Goal: Transaction & Acquisition: Download file/media

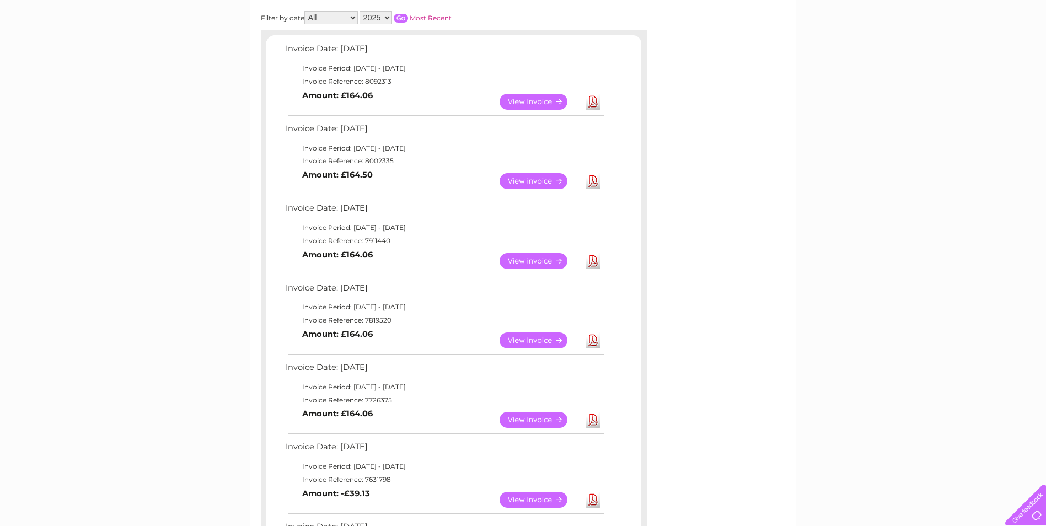
click at [593, 264] on link "Download" at bounding box center [593, 261] width 14 height 16
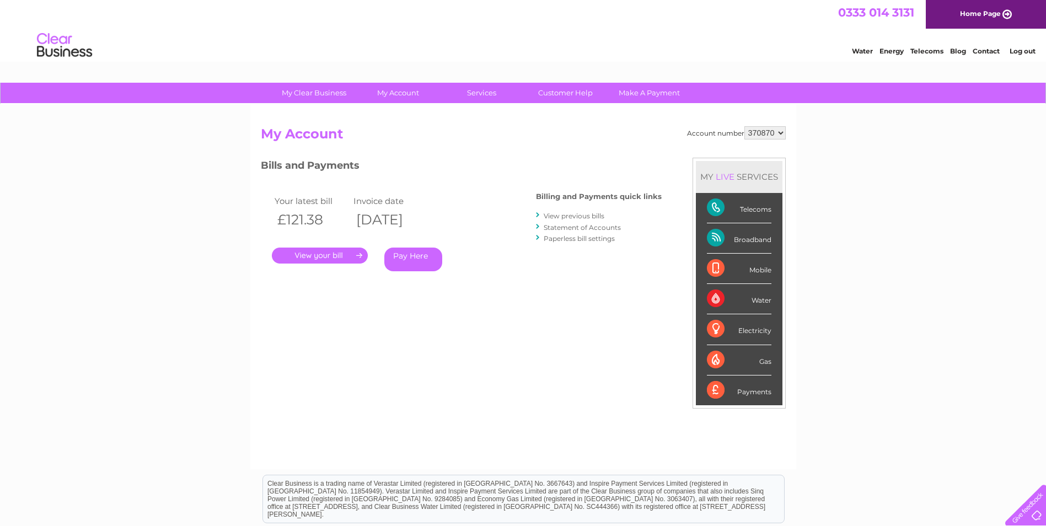
click at [781, 133] on select "370870 505868 921540 932002" at bounding box center [764, 132] width 41 height 13
select select "505868"
click at [744, 126] on select "370870 505868 921540 932002" at bounding box center [764, 132] width 41 height 13
click at [569, 217] on link "View previous bills" at bounding box center [574, 216] width 61 height 8
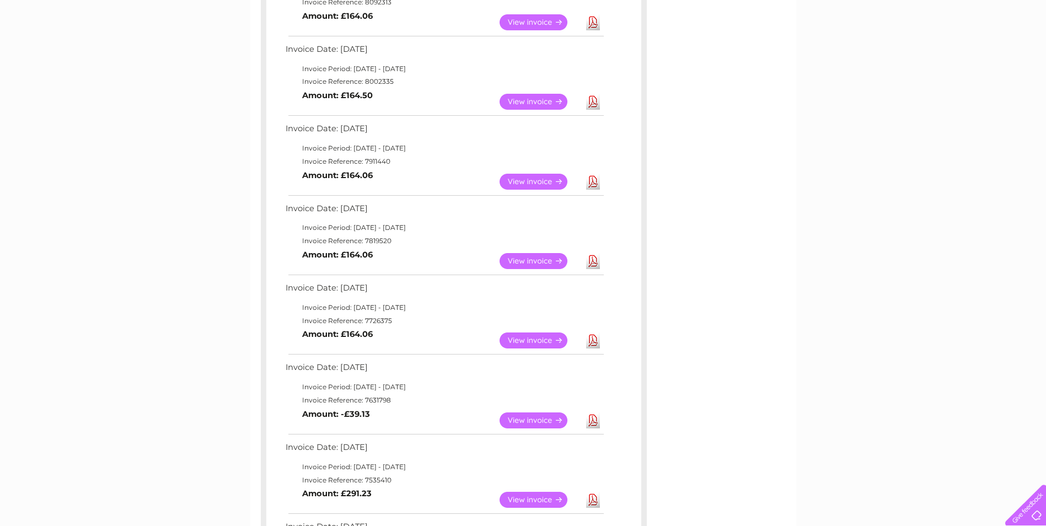
scroll to position [110, 0]
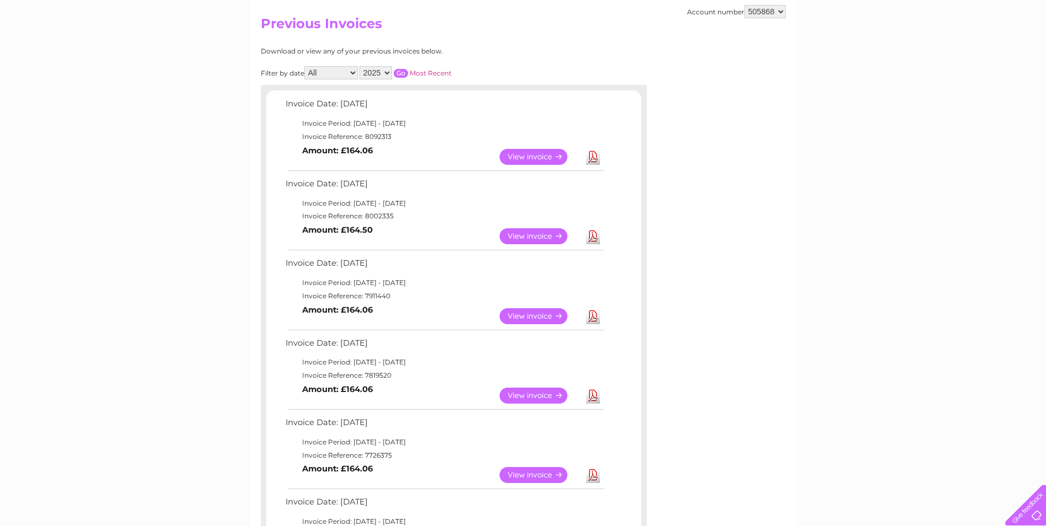
click at [593, 237] on link "Download" at bounding box center [593, 236] width 14 height 16
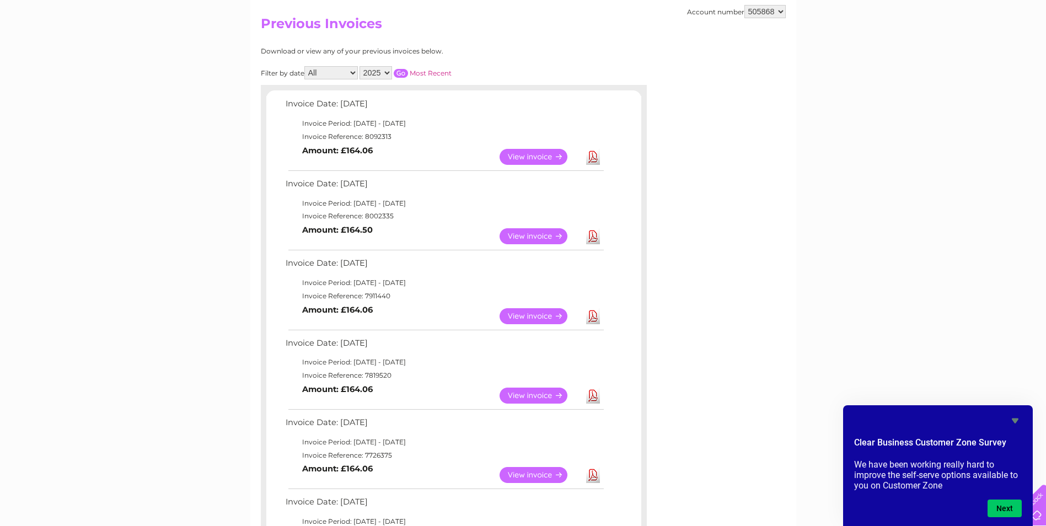
drag, startPoint x: 363, startPoint y: 216, endPoint x: 391, endPoint y: 216, distance: 27.6
click at [391, 216] on td "Invoice Reference: 8002335" at bounding box center [444, 216] width 323 height 13
drag, startPoint x: 391, startPoint y: 216, endPoint x: 383, endPoint y: 215, distance: 8.3
copy td "8002335"
click at [593, 158] on link "Download" at bounding box center [593, 157] width 14 height 16
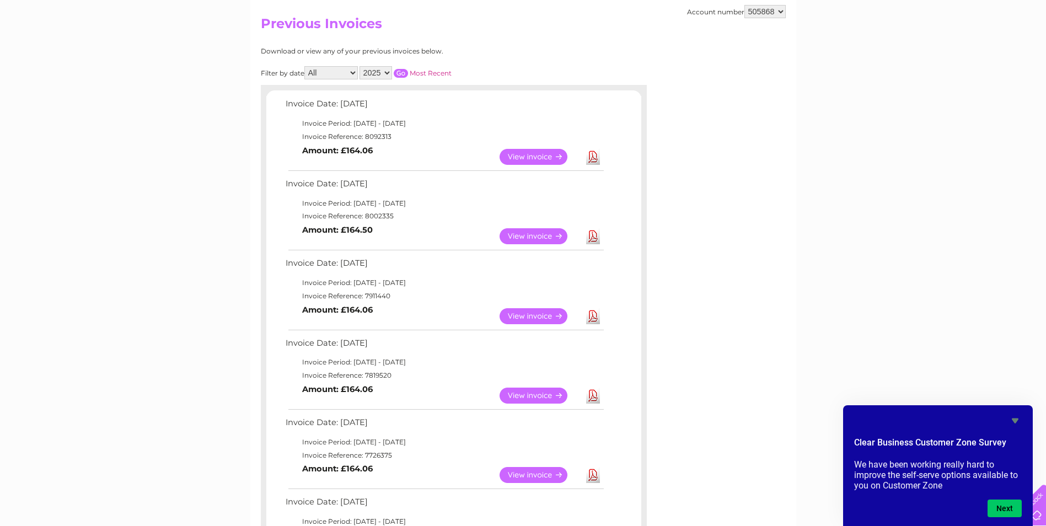
click at [585, 124] on td "Invoice Period: [DATE] - [DATE]" at bounding box center [444, 123] width 323 height 13
click at [781, 12] on select "370870 505868 921540 932002" at bounding box center [764, 11] width 41 height 13
select select "921540"
click at [744, 5] on select "370870 505868 921540 932002" at bounding box center [764, 11] width 41 height 13
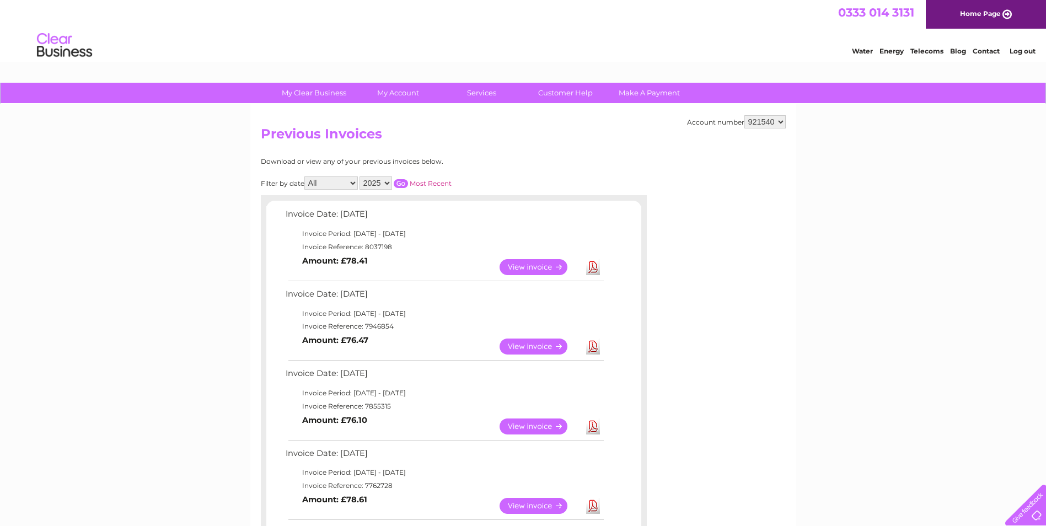
click at [780, 122] on select "370870 505868 921540 932002" at bounding box center [764, 121] width 41 height 13
click at [744, 115] on select "370870 505868 921540 932002" at bounding box center [764, 121] width 41 height 13
drag, startPoint x: 776, startPoint y: 122, endPoint x: 750, endPoint y: 123, distance: 25.9
click at [750, 123] on select "370870 505868 921540 932002" at bounding box center [764, 121] width 41 height 13
drag, startPoint x: 683, startPoint y: 165, endPoint x: 620, endPoint y: 164, distance: 62.3
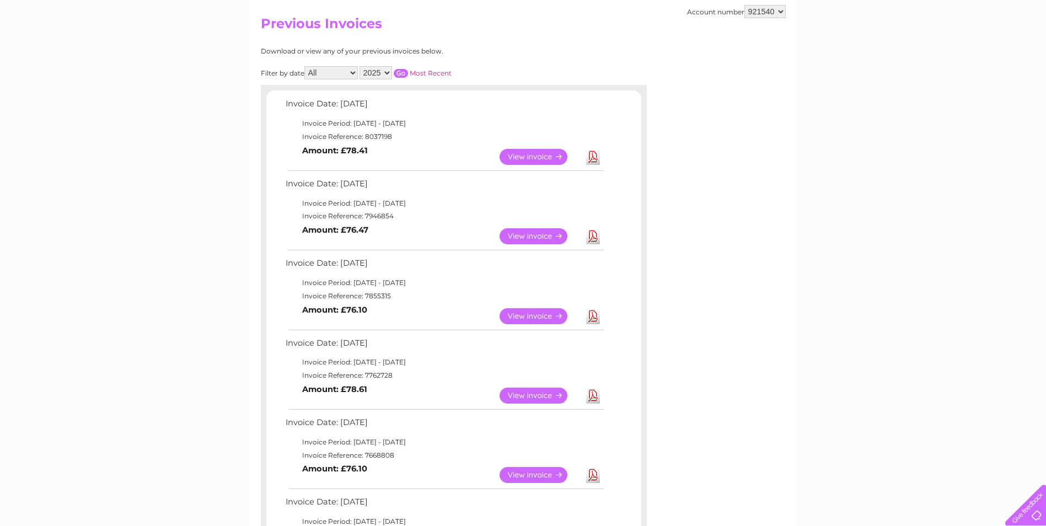
scroll to position [55, 0]
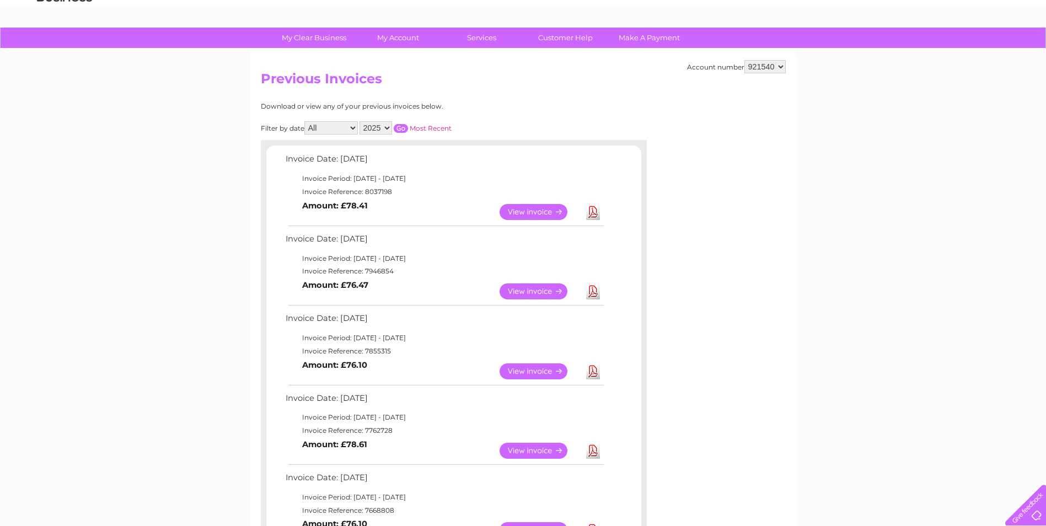
click at [780, 66] on select "370870 505868 921540 932002" at bounding box center [764, 66] width 41 height 13
click at [590, 452] on link "Download" at bounding box center [593, 451] width 14 height 16
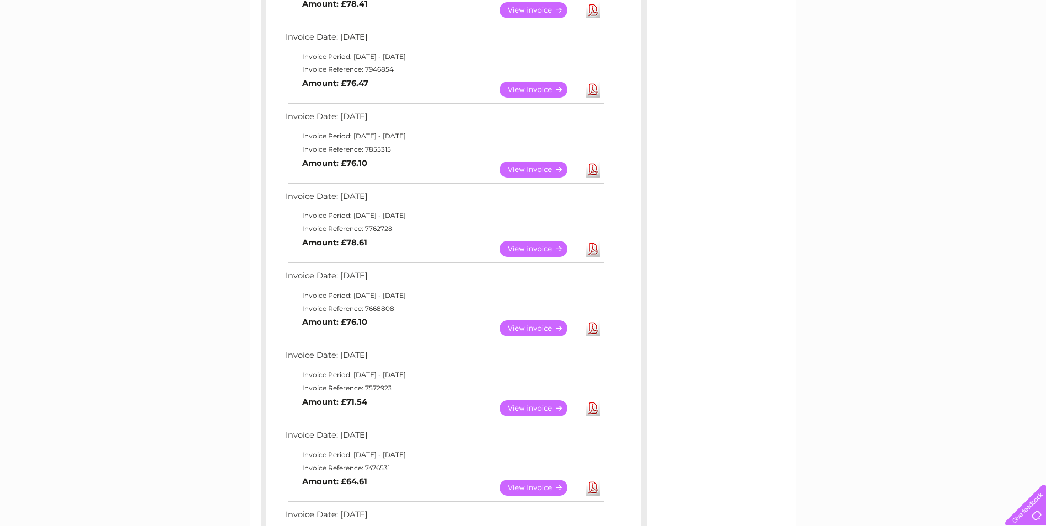
scroll to position [276, 0]
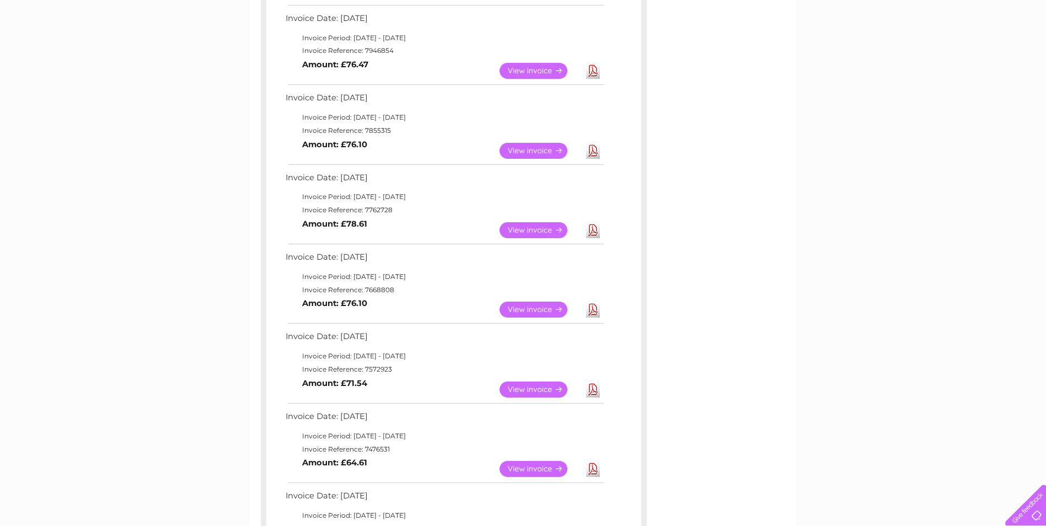
click at [593, 152] on link "Download" at bounding box center [593, 151] width 14 height 16
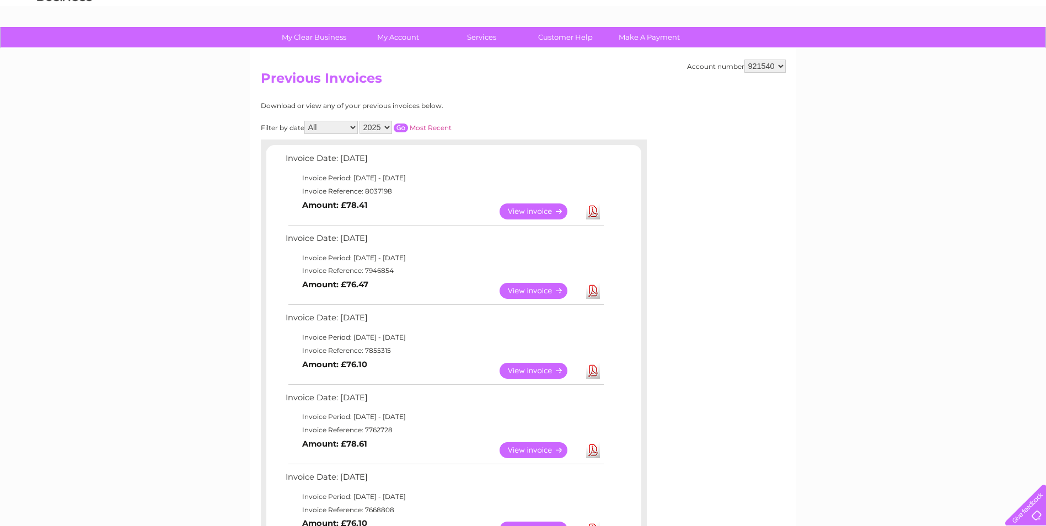
scroll to position [55, 0]
click at [593, 291] on link "Download" at bounding box center [593, 291] width 14 height 16
click at [594, 215] on link "Download" at bounding box center [593, 212] width 14 height 16
click at [789, 107] on div "Account number 370870 505868 921540 932002 Previous Invoices Download or view a…" at bounding box center [523, 484] width 546 height 871
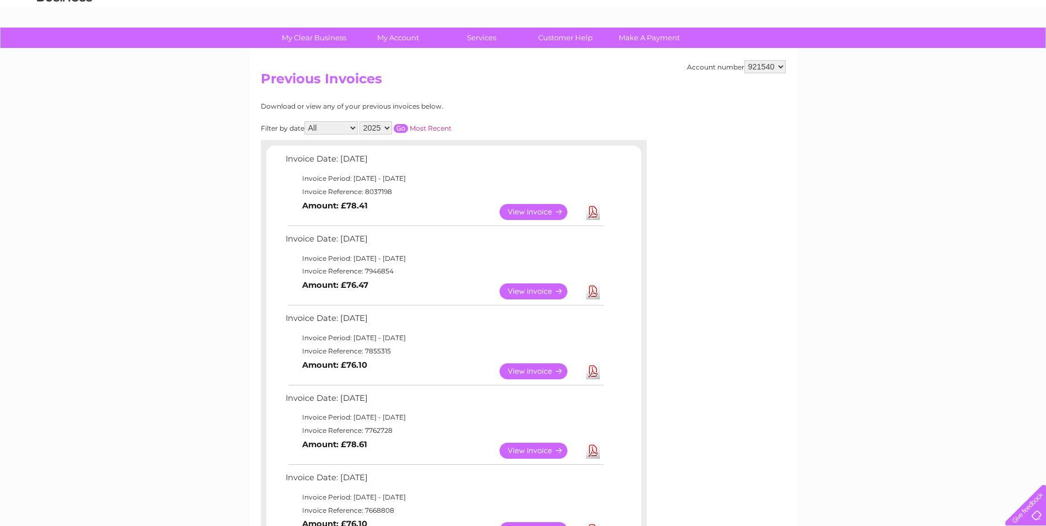
click at [789, 107] on div "Account number 370870 505868 921540 932002 Previous Invoices Download or view a…" at bounding box center [523, 484] width 546 height 871
click at [781, 67] on select "370870 505868 921540 932002" at bounding box center [764, 66] width 41 height 13
select select "932002"
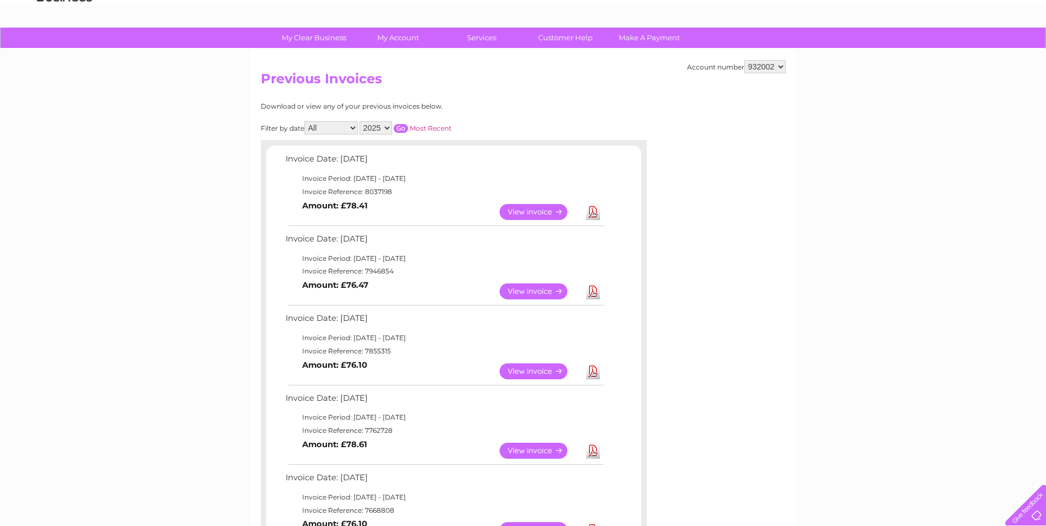
click at [744, 60] on select "370870 505868 921540 932002" at bounding box center [764, 66] width 41 height 13
click at [773, 123] on div at bounding box center [736, 169] width 99 height 132
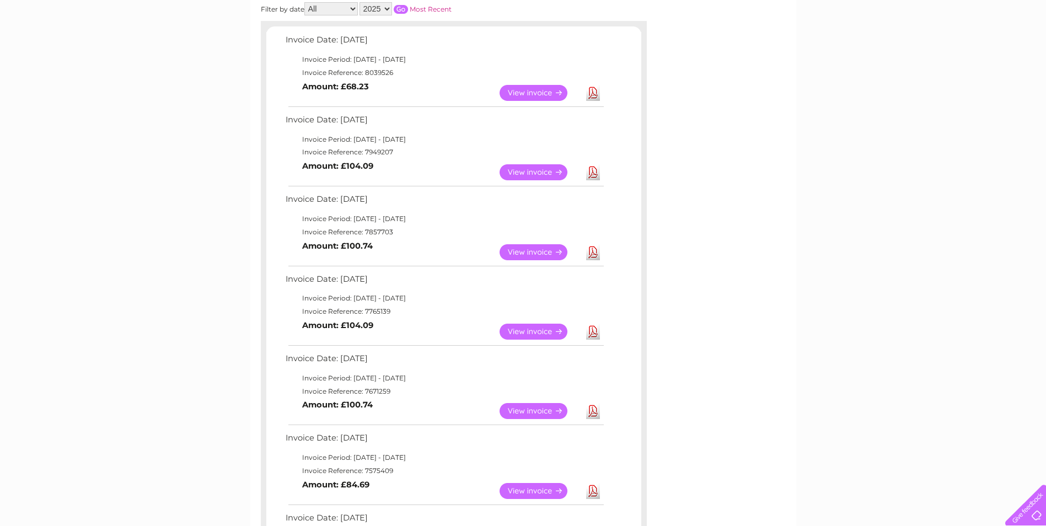
scroll to position [165, 0]
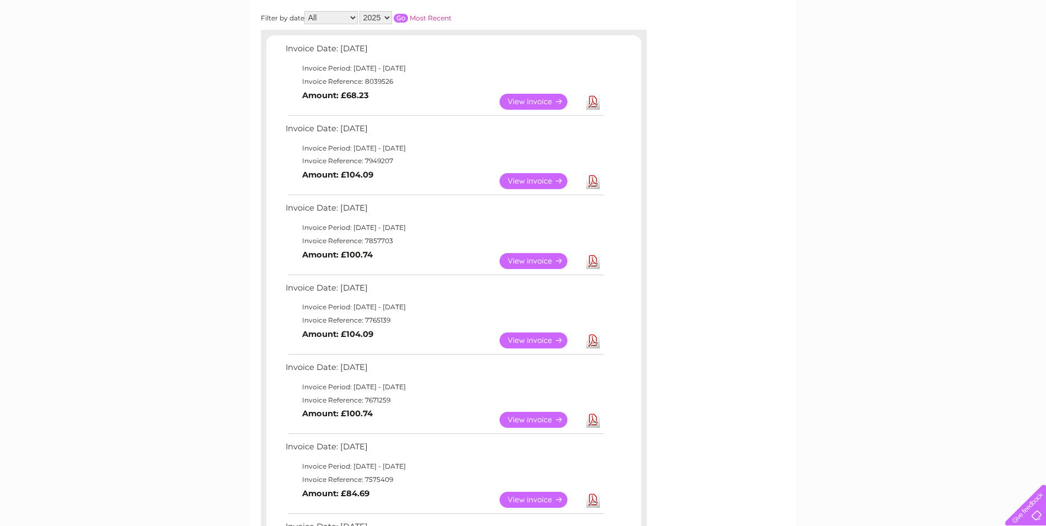
click at [593, 260] on link "Download" at bounding box center [593, 261] width 14 height 16
click at [594, 181] on link "Download" at bounding box center [593, 181] width 14 height 16
